Goal: Information Seeking & Learning: Learn about a topic

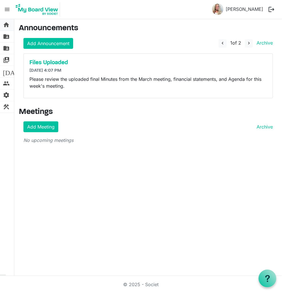
click at [6, 23] on span "home" at bounding box center [6, 24] width 7 height 11
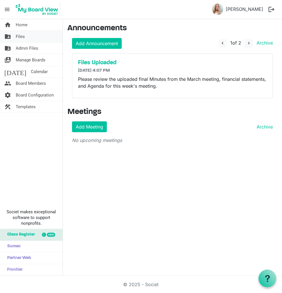
click at [24, 38] on span "Files" at bounding box center [20, 36] width 9 height 11
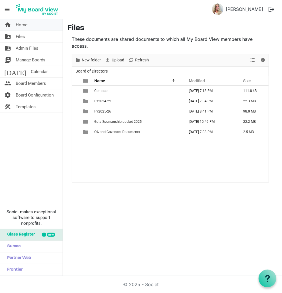
click at [23, 23] on span "Home" at bounding box center [22, 24] width 12 height 11
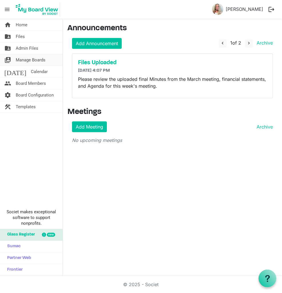
click at [17, 59] on span "Manage Boards" at bounding box center [31, 59] width 30 height 11
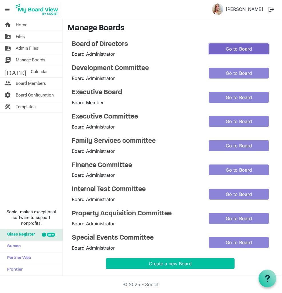
click at [226, 47] on link "Go to Board" at bounding box center [239, 48] width 60 height 11
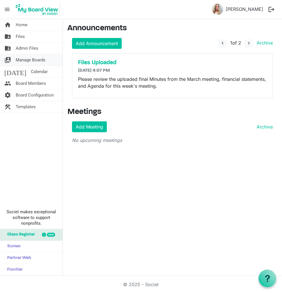
click at [32, 59] on span "Manage Boards" at bounding box center [31, 59] width 30 height 11
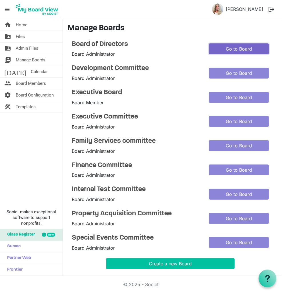
click at [246, 51] on link "Go to Board" at bounding box center [239, 48] width 60 height 11
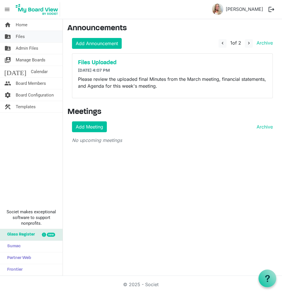
click at [31, 36] on link "folder_shared Files" at bounding box center [31, 36] width 63 height 11
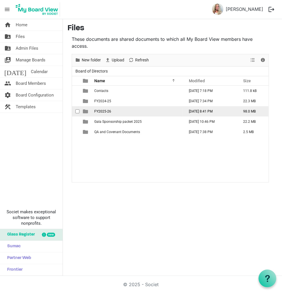
click at [106, 111] on span "FY2025-26" at bounding box center [102, 111] width 17 height 4
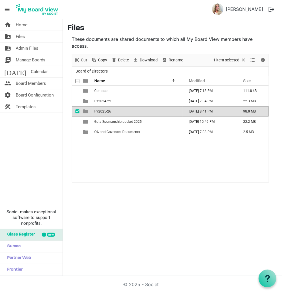
click at [106, 111] on span "FY2025-26" at bounding box center [102, 111] width 17 height 4
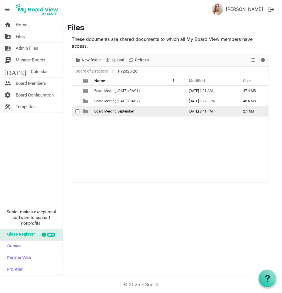
click at [106, 111] on span "Board Meeting September" at bounding box center [114, 111] width 40 height 4
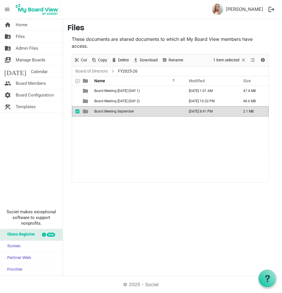
click at [106, 111] on span "Board Meeting September" at bounding box center [114, 111] width 40 height 4
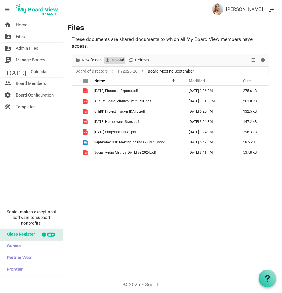
click at [115, 60] on span "Upload" at bounding box center [118, 60] width 14 height 7
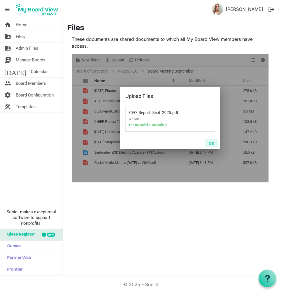
click at [211, 143] on button "OK" at bounding box center [211, 143] width 13 height 8
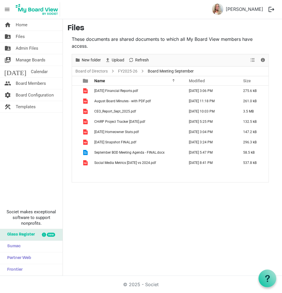
click at [168, 53] on div "These documents are shared documents to which all My Board View members have ac…" at bounding box center [170, 109] width 206 height 147
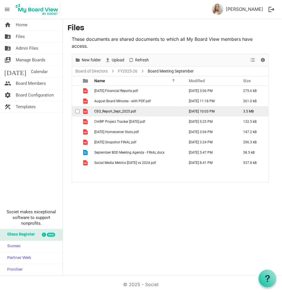
click at [108, 111] on span "CEO_Report_Sept_2025.pdf" at bounding box center [115, 111] width 42 height 4
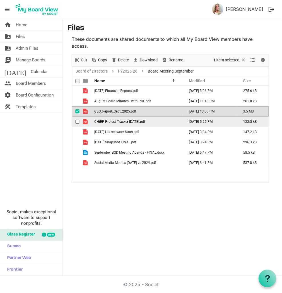
click at [109, 123] on span "CHiRP Project Tracker August 2025.pdf" at bounding box center [119, 122] width 51 height 4
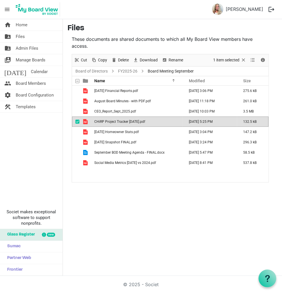
click at [109, 123] on span "CHiRP Project Tracker August 2025.pdf" at bounding box center [119, 122] width 51 height 4
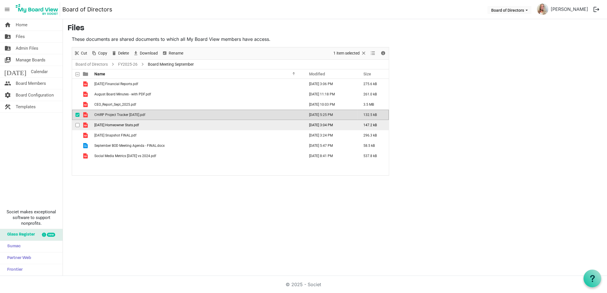
click at [113, 124] on span "Sep. 25 Homeowner Stats.pdf" at bounding box center [116, 125] width 45 height 4
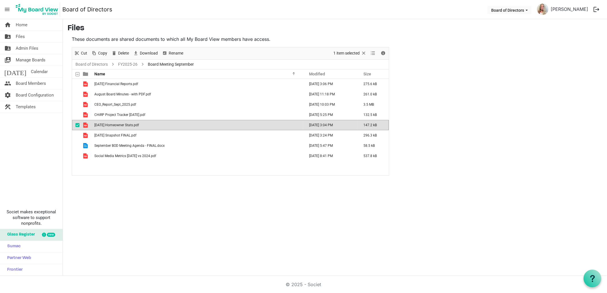
click at [114, 125] on span "Sep. 25 Homeowner Stats.pdf" at bounding box center [116, 125] width 45 height 4
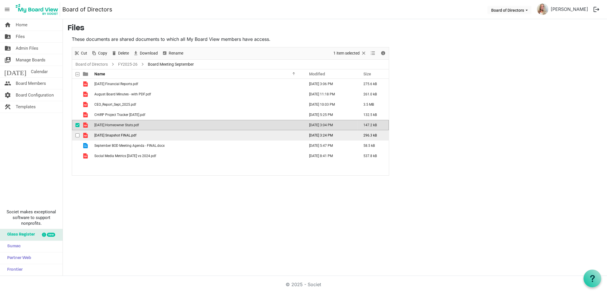
click at [109, 136] on span "September 2025 Snapshot FINAL.pdf" at bounding box center [115, 135] width 42 height 4
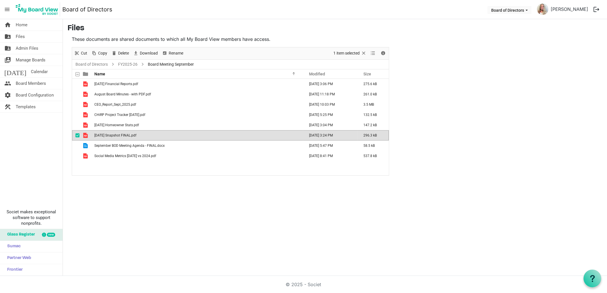
click at [109, 136] on span "September 2025 Snapshot FINAL.pdf" at bounding box center [115, 135] width 42 height 4
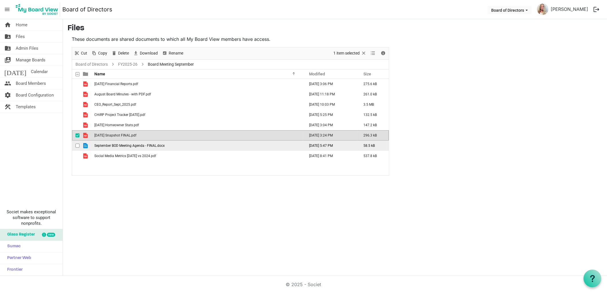
click at [123, 145] on span "September BOD Meeting Agenda - FINAL.docx" at bounding box center [129, 146] width 70 height 4
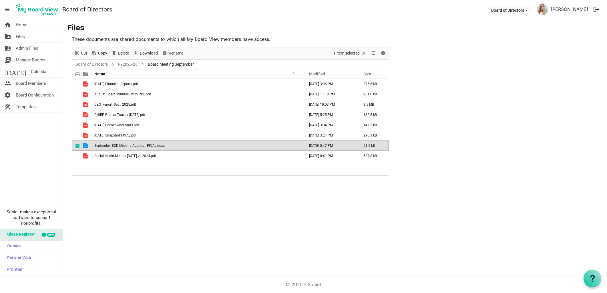
click at [123, 145] on span "September BOD Meeting Agenda - FINAL.docx" at bounding box center [129, 146] width 70 height 4
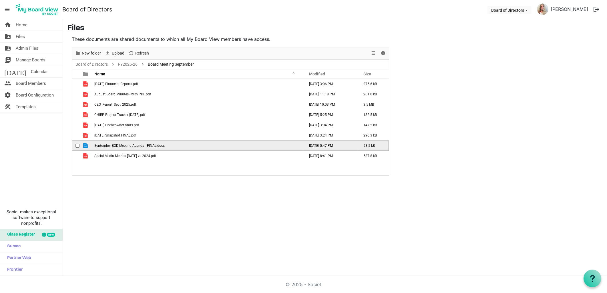
click at [123, 145] on span "September BOD Meeting Agenda - FINAL.docx" at bounding box center [129, 146] width 70 height 4
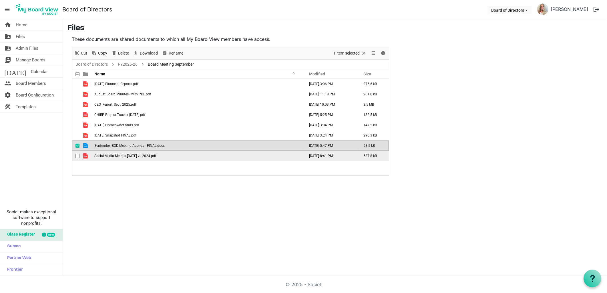
click at [113, 158] on td "Social Media Metrics August 2025 vs 2024.pdf" at bounding box center [198, 156] width 210 height 10
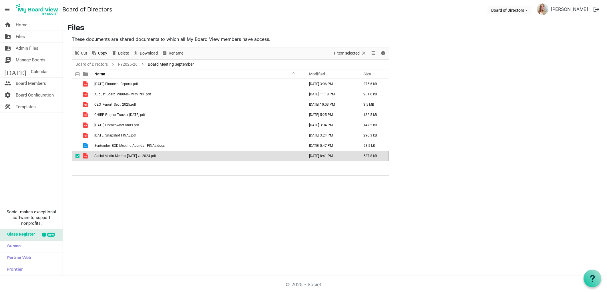
click at [113, 158] on td "Social Media Metrics August 2025 vs 2024.pdf" at bounding box center [198, 156] width 210 height 10
